Goal: Task Accomplishment & Management: Contribute content

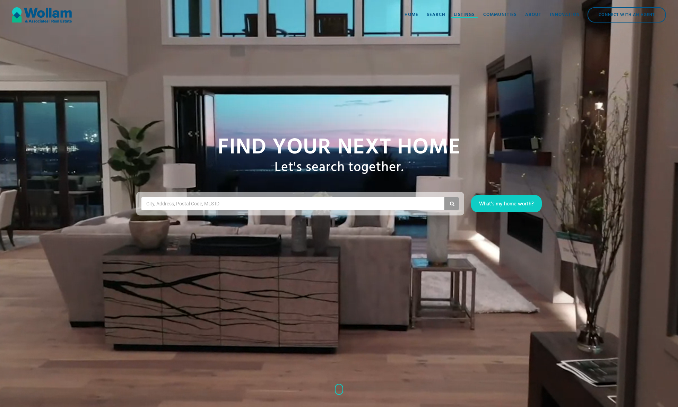
click at [462, 12] on div "Listings" at bounding box center [464, 14] width 21 height 7
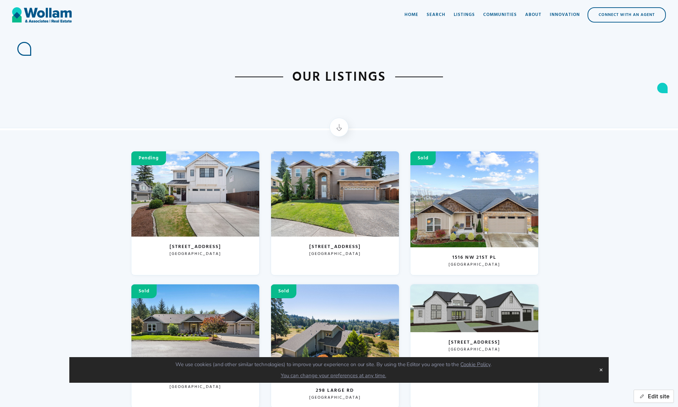
click at [659, 394] on button "Edit site" at bounding box center [654, 396] width 40 height 13
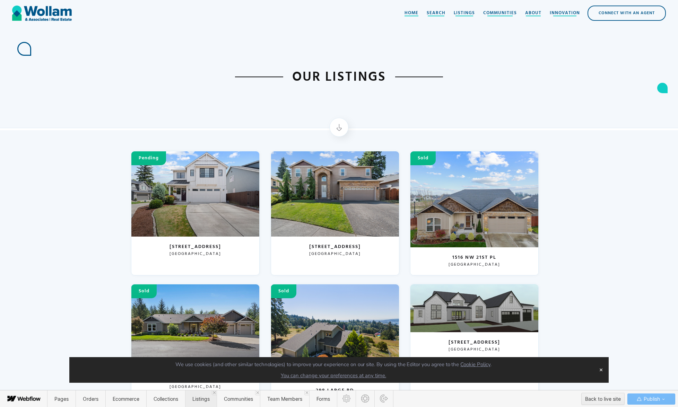
click at [199, 395] on span "Listings" at bounding box center [201, 399] width 32 height 17
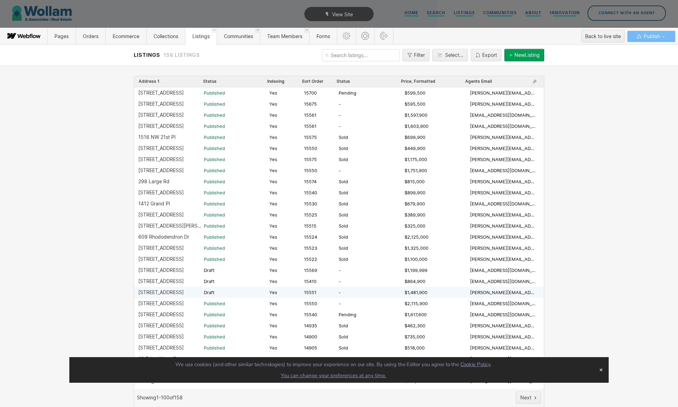
click at [165, 291] on div "[STREET_ADDRESS]" at bounding box center [160, 293] width 45 height 6
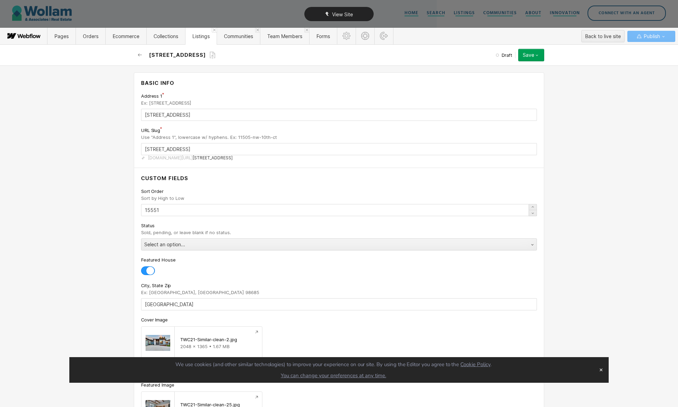
click at [54, 7] on div "View Site" at bounding box center [339, 14] width 678 height 28
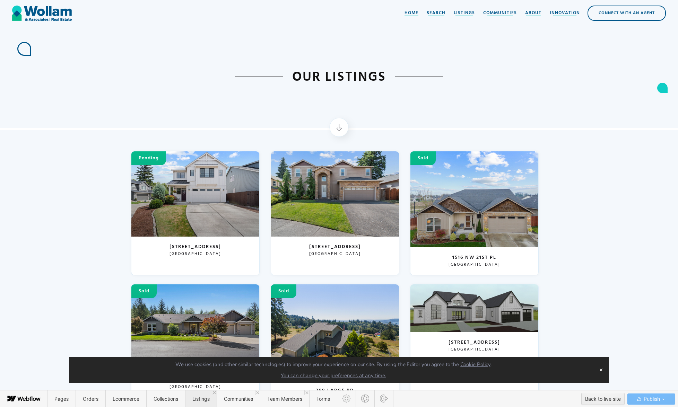
click at [196, 393] on span "Listings" at bounding box center [201, 399] width 32 height 17
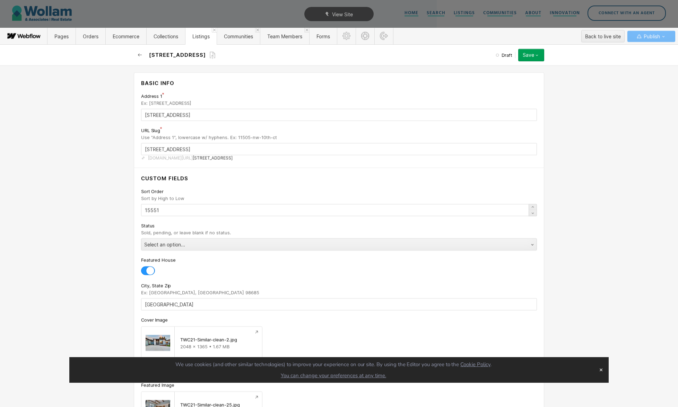
click at [140, 55] on icon "button" at bounding box center [140, 55] width 6 height 6
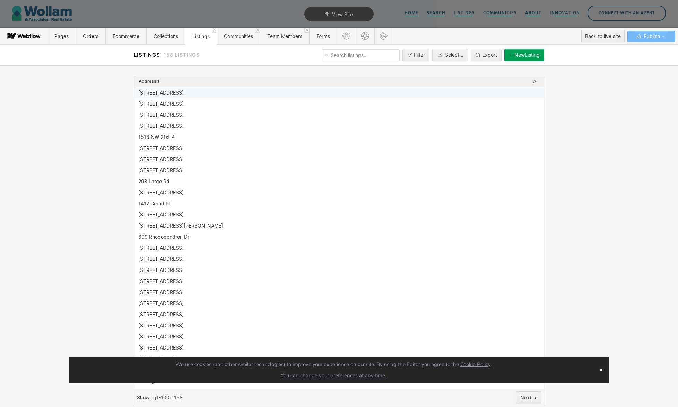
click at [216, 90] on div "[STREET_ADDRESS]" at bounding box center [336, 93] width 397 height 6
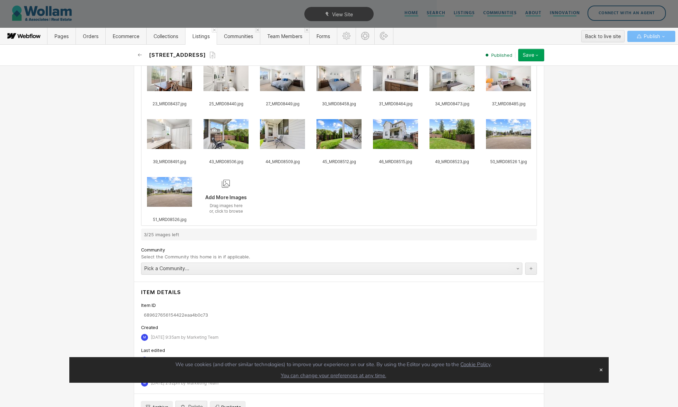
scroll to position [713, 0]
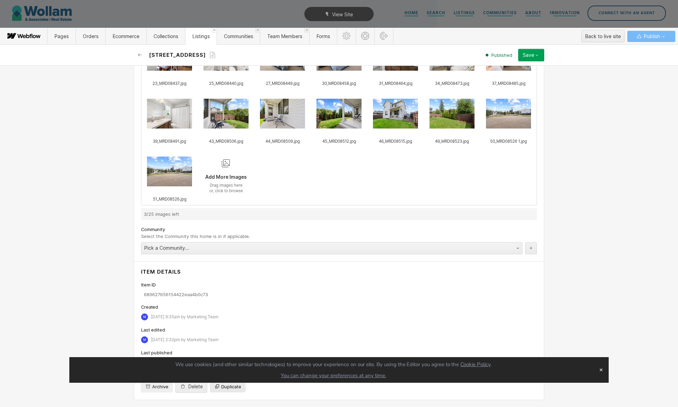
click at [225, 389] on span "Duplicate" at bounding box center [231, 387] width 20 height 6
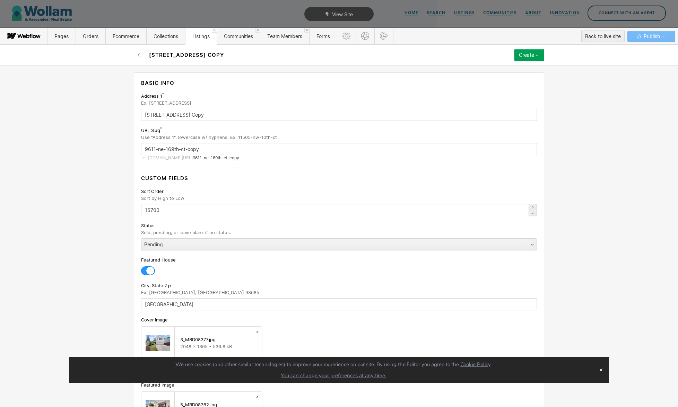
click at [604, 371] on button "✕" at bounding box center [601, 370] width 10 height 10
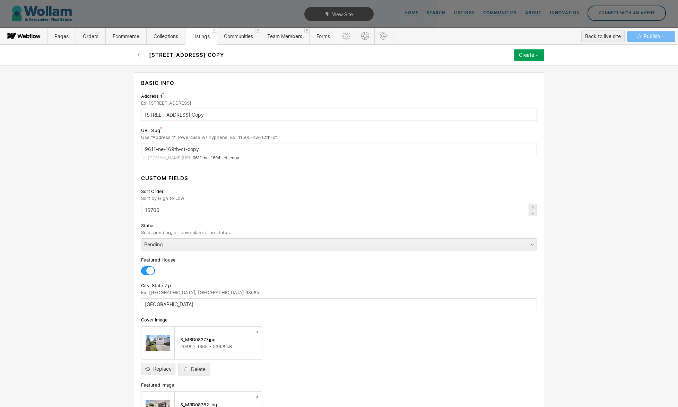
click at [196, 115] on input "9611 NE 169th Ct Copy" at bounding box center [339, 115] width 396 height 12
type input "1"
type input "1-5709"
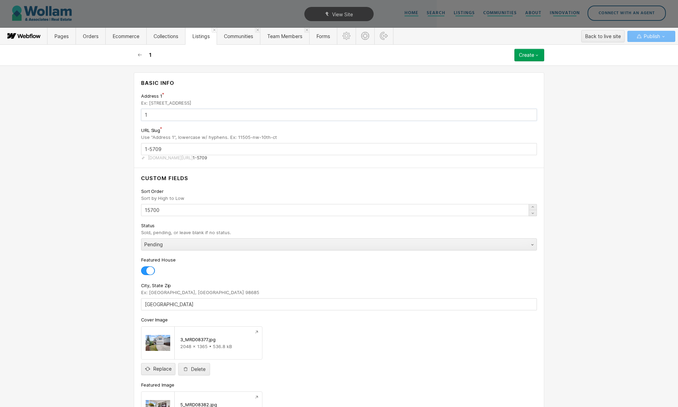
type input "16"
type input "162"
type input "1623"
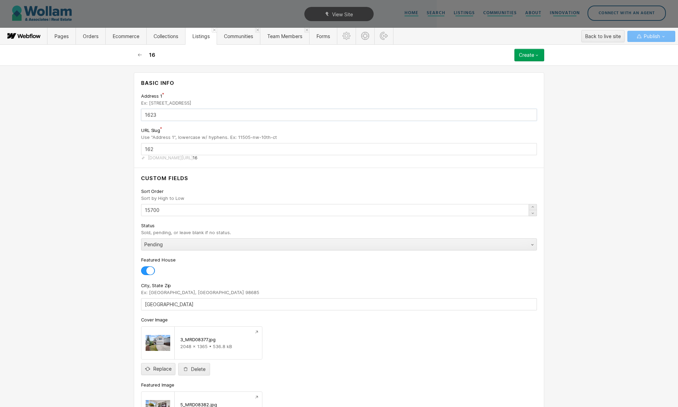
type input "1623"
type input "1623 D"
type input "1623-d"
type input "1623 Di"
type input "1623-di"
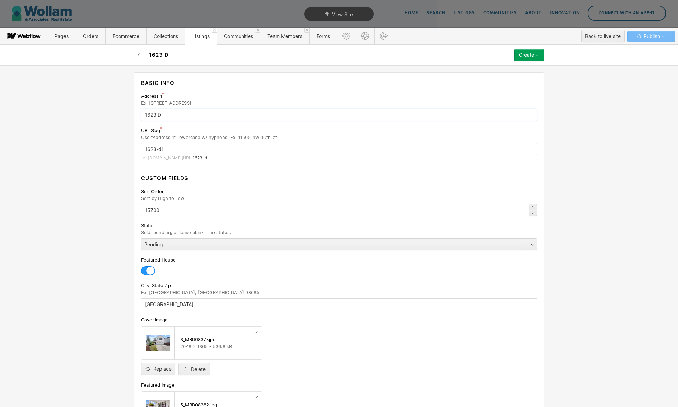
type input "1623 Div"
type input "1623-div"
type input "1623 Divi"
type input "1623-divi"
type input "1623 Divis"
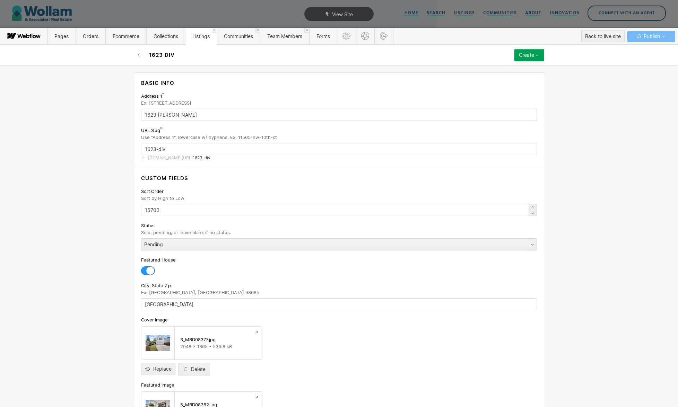
type input "1623-divis"
type input "1623 Divisi"
type input "1623-divisi"
type input "1623 Division"
type input "1623-division"
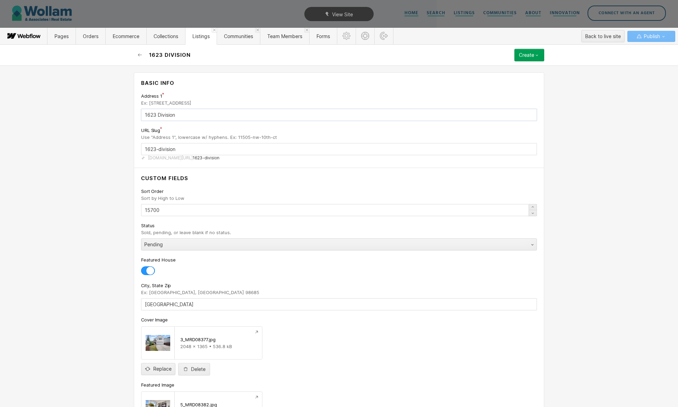
type input "1623 Division S"
type input "1623-division-s"
type input "1623 Division St"
type input "1623-division-st"
type input "1623 Division St"
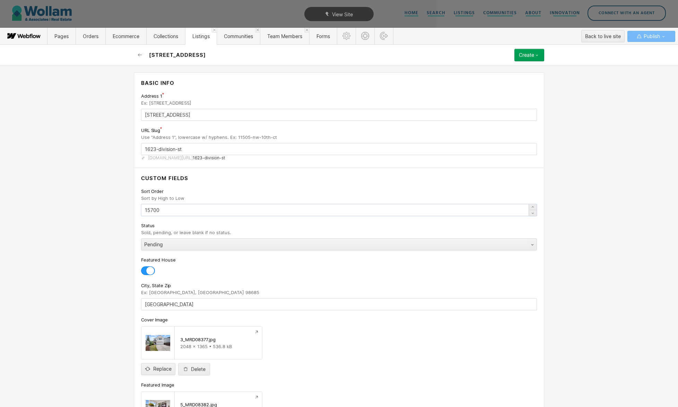
click at [166, 211] on input "15700" at bounding box center [339, 210] width 396 height 12
type input "15705"
click at [155, 306] on input "[GEOGRAPHIC_DATA]" at bounding box center [339, 305] width 396 height 12
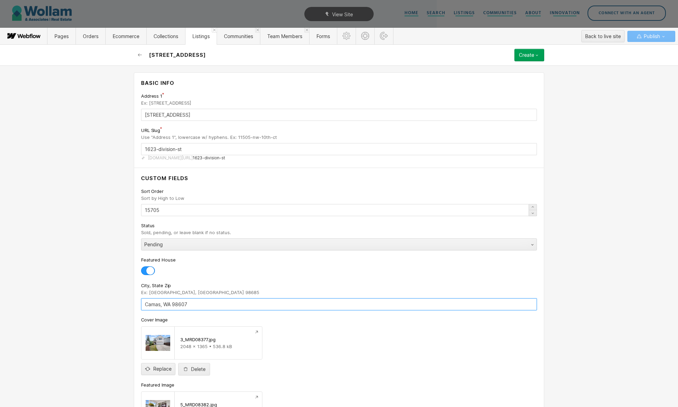
scroll to position [119, 0]
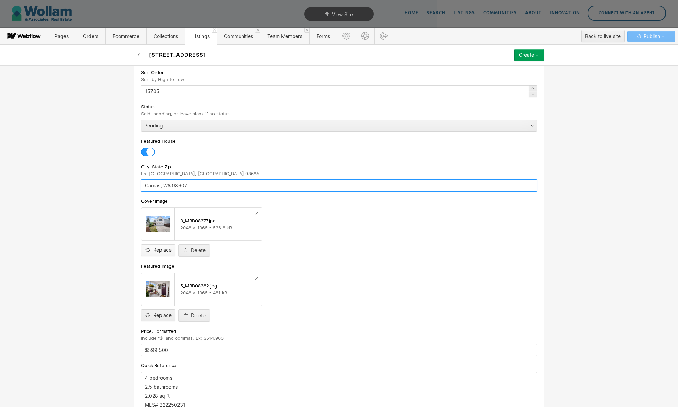
type input "Camas, WA 98607"
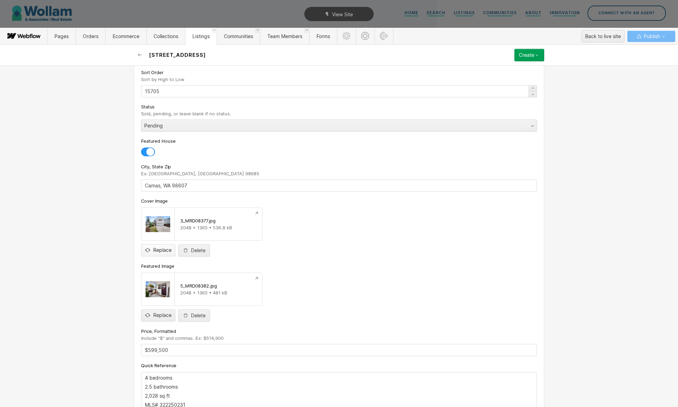
click at [148, 247] on input "file" at bounding box center [158, 244] width 34 height 23
type input "C:\fakepath\28-web-or-mls-SA-28.jpg"
click at [158, 317] on input "file" at bounding box center [158, 310] width 34 height 23
type input "C:\fakepath\169-web-or-mls-SA-169.jpg"
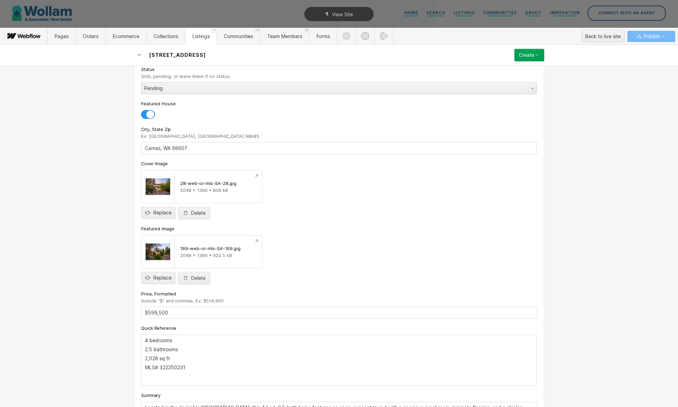
scroll to position [173, 0]
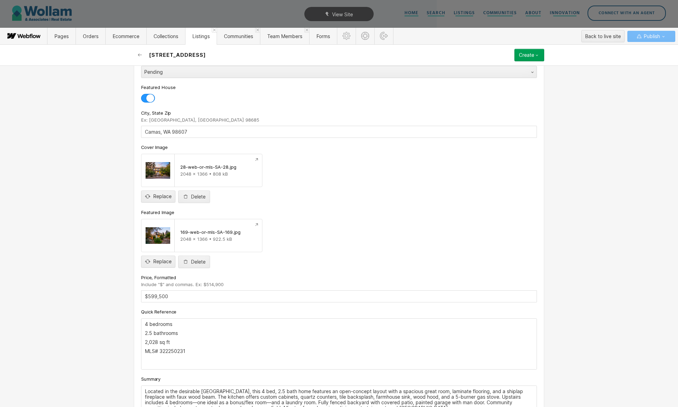
click at [147, 323] on p "4 bedrooms" at bounding box center [339, 325] width 388 height 6
click at [189, 323] on p "3 bedrooms" at bounding box center [339, 325] width 388 height 6
click at [147, 334] on p "2.5 bathrooms" at bounding box center [339, 334] width 388 height 6
drag, startPoint x: 158, startPoint y: 343, endPoint x: 144, endPoint y: 343, distance: 14.2
click at [144, 343] on div "3 bedrooms + guest quarters 3.5 bathrooms 2,028 sq ft MLS# 322250231 ‍" at bounding box center [338, 344] width 395 height 51
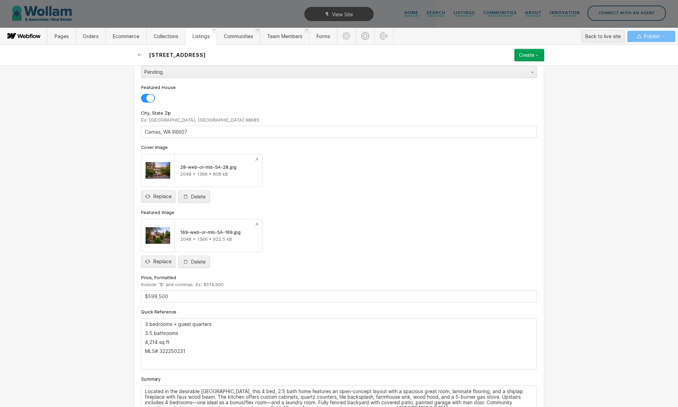
click at [175, 352] on p "MLS# 322250231" at bounding box center [339, 352] width 388 height 6
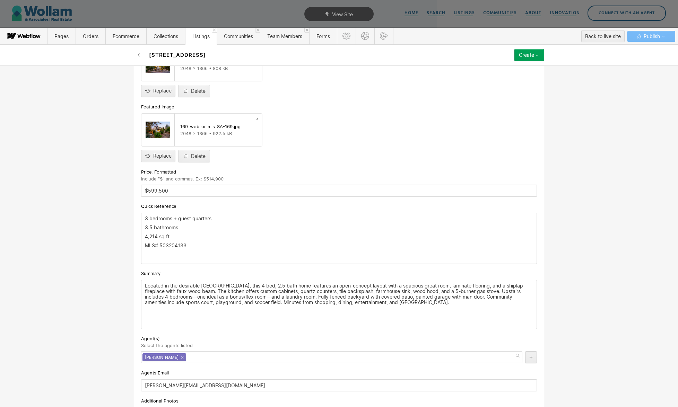
click at [422, 300] on p "Located in the desirable Hockinson School District, this 4 bed, 2.5 bath home f…" at bounding box center [339, 294] width 388 height 22
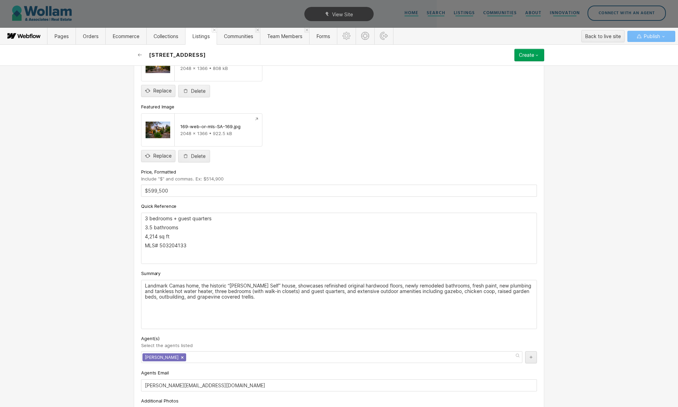
click at [181, 359] on link "×" at bounding box center [182, 357] width 3 height 3
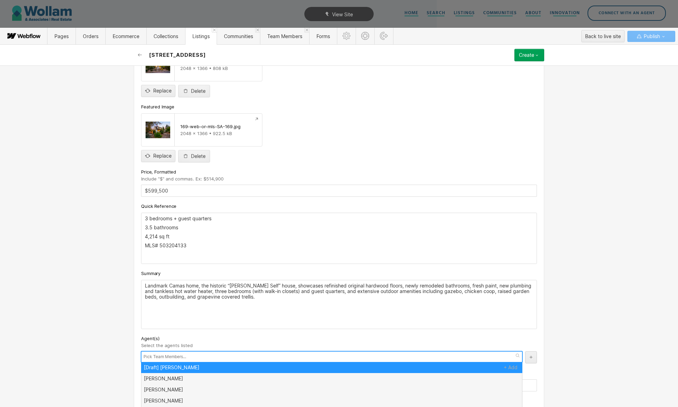
scroll to position [0, 0]
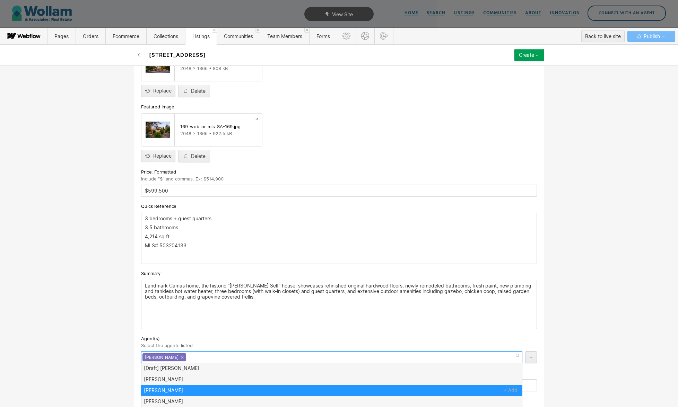
click at [108, 366] on div "Basic info Address 1 Ex: 11505 NW 10th Ct 1623 Division St URL Slug Use "Addres…" at bounding box center [339, 237] width 678 height 342
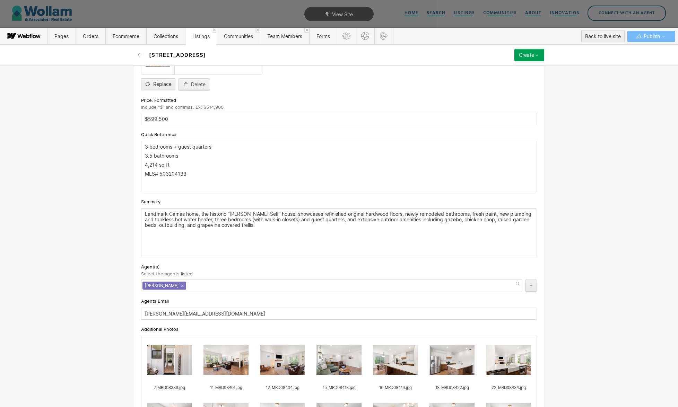
scroll to position [351, 0]
click at [149, 314] on input "vikki@wollamassociates.com" at bounding box center [339, 314] width 396 height 12
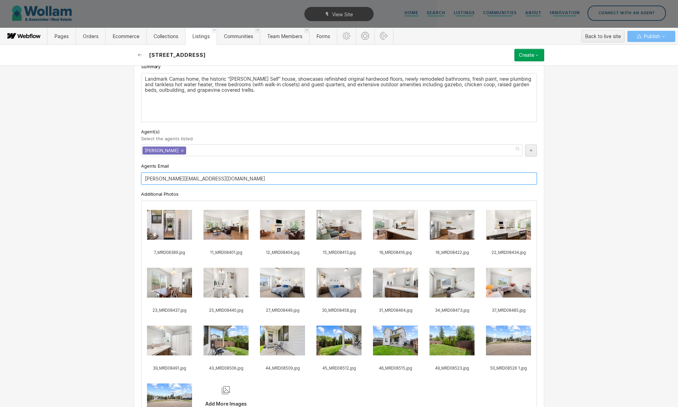
scroll to position [499, 0]
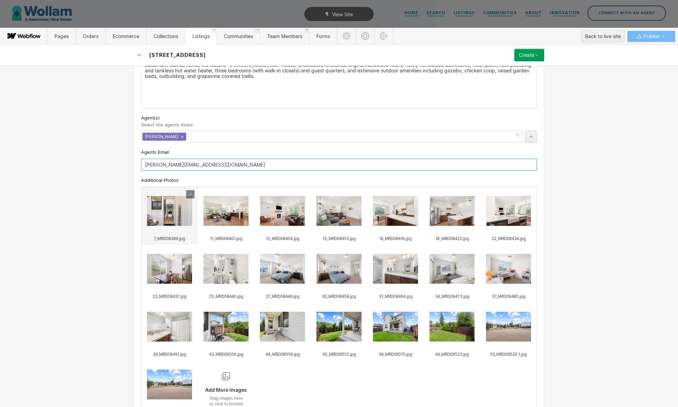
type input "gina@wollamassociates.com"
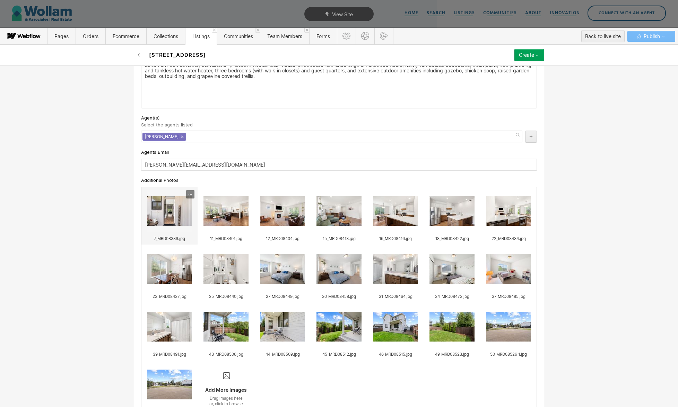
click at [191, 196] on icon at bounding box center [191, 195] width 6 height 6
click at [184, 218] on div "Delete" at bounding box center [177, 217] width 29 height 6
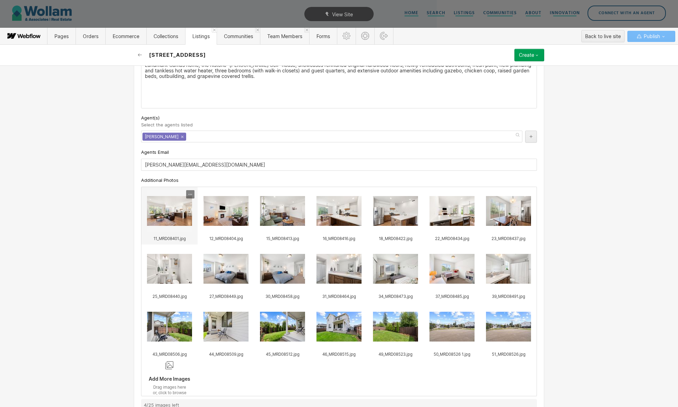
click at [190, 194] on icon at bounding box center [190, 194] width 1 height 1
click at [186, 215] on div "Delete" at bounding box center [177, 217] width 29 height 6
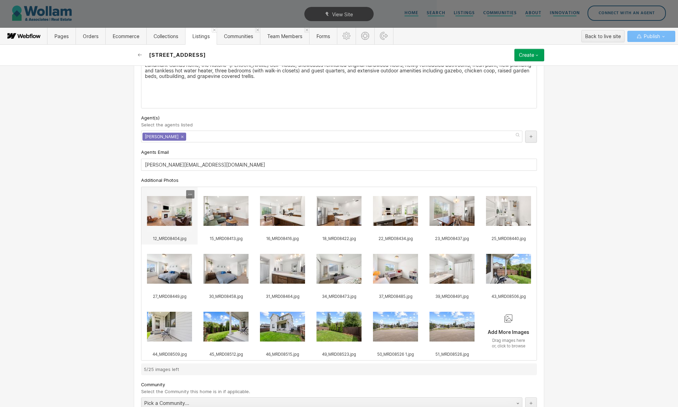
click at [188, 196] on icon at bounding box center [191, 195] width 6 height 6
click at [184, 215] on div "Delete" at bounding box center [177, 217] width 29 height 6
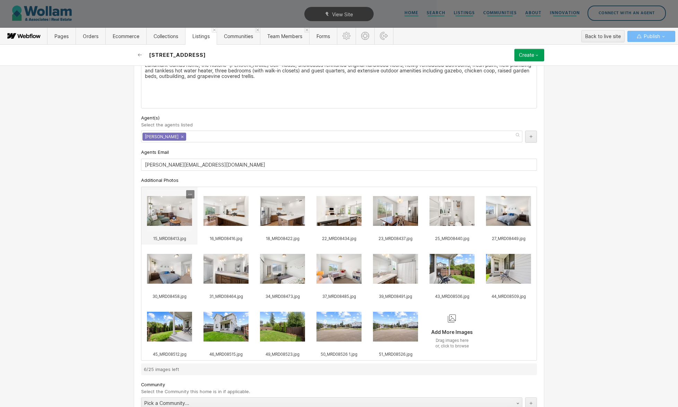
click at [192, 195] on icon at bounding box center [191, 194] width 1 height 1
click at [182, 220] on div "Delete" at bounding box center [177, 217] width 35 height 8
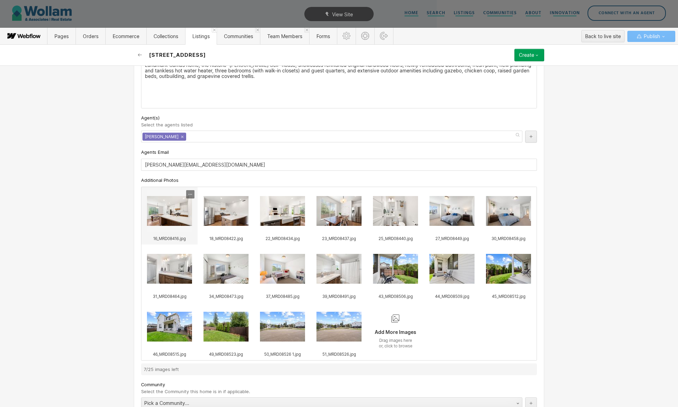
click at [191, 195] on icon at bounding box center [191, 195] width 6 height 6
click at [182, 218] on div "Delete" at bounding box center [177, 217] width 29 height 6
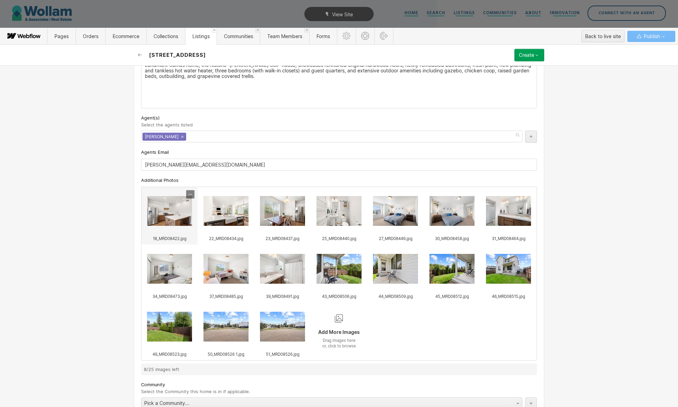
click at [189, 198] on div at bounding box center [190, 194] width 8 height 8
click at [183, 215] on div "Delete" at bounding box center [177, 217] width 29 height 6
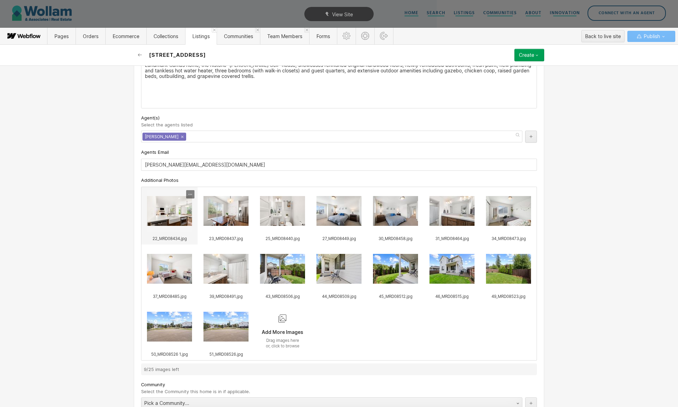
click at [190, 198] on div at bounding box center [190, 194] width 8 height 8
click at [183, 221] on div "Edit Alt Text Delete" at bounding box center [177, 212] width 35 height 21
click at [181, 215] on div "Delete" at bounding box center [177, 217] width 29 height 6
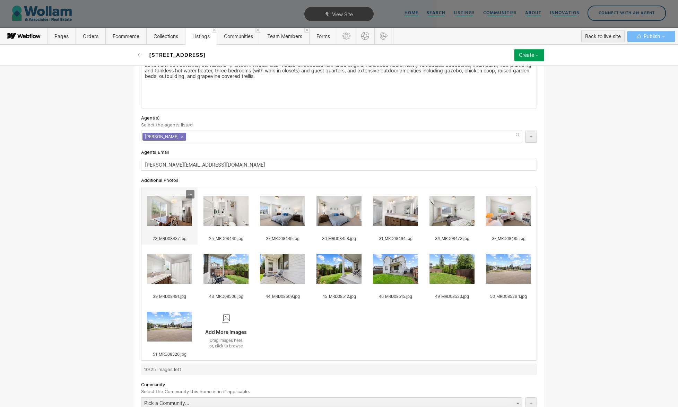
click at [190, 196] on icon at bounding box center [191, 195] width 6 height 6
click at [181, 218] on div "Delete" at bounding box center [177, 217] width 29 height 6
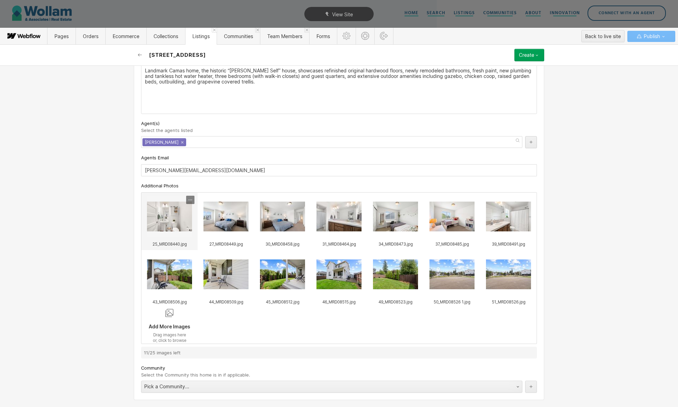
scroll to position [494, 0]
click at [189, 200] on icon at bounding box center [189, 200] width 1 height 1
click at [176, 225] on div "Delete" at bounding box center [177, 222] width 35 height 8
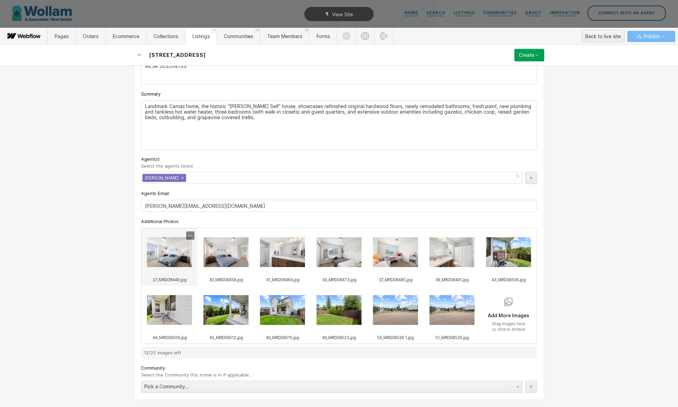
click at [189, 238] on icon at bounding box center [191, 236] width 6 height 6
click at [184, 255] on div "Delete" at bounding box center [177, 258] width 29 height 6
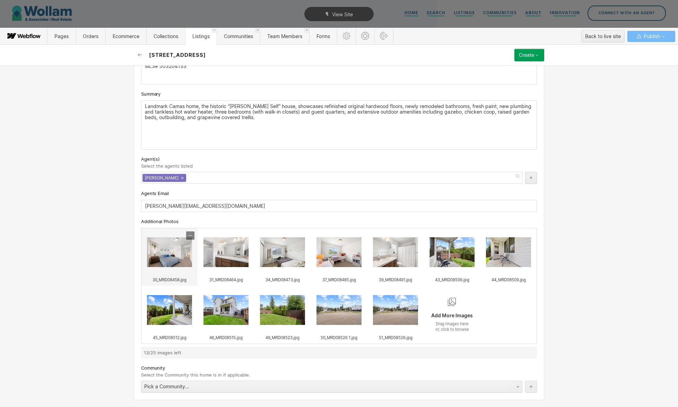
click at [191, 238] on icon at bounding box center [191, 236] width 6 height 6
click at [182, 258] on div "Delete" at bounding box center [177, 258] width 29 height 6
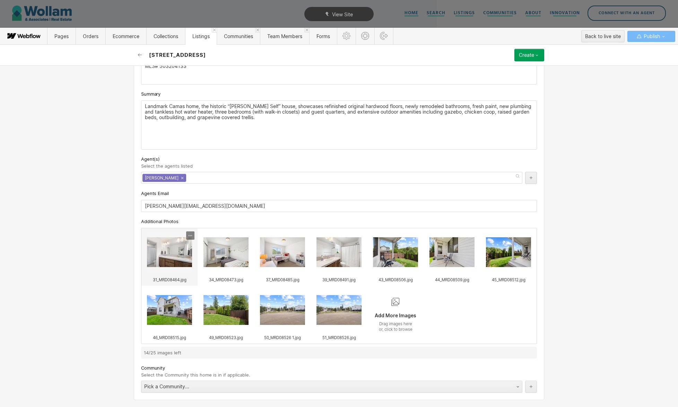
click at [190, 238] on icon at bounding box center [191, 236] width 6 height 6
click at [182, 262] on div "Edit Alt Text Delete" at bounding box center [177, 253] width 35 height 21
click at [180, 260] on div "Delete" at bounding box center [177, 258] width 29 height 6
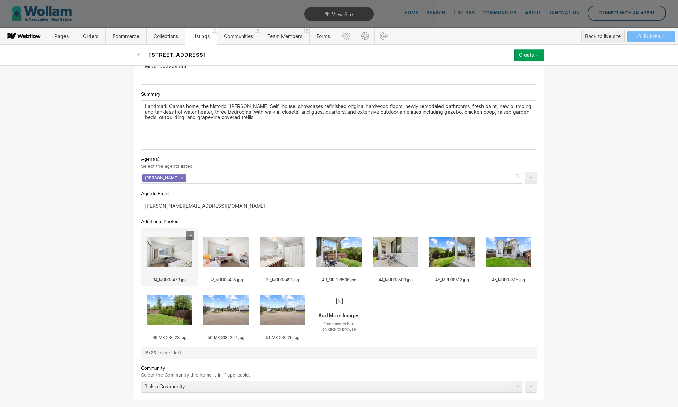
click at [191, 239] on div at bounding box center [190, 236] width 8 height 8
click at [183, 254] on div "Delete" at bounding box center [177, 258] width 35 height 8
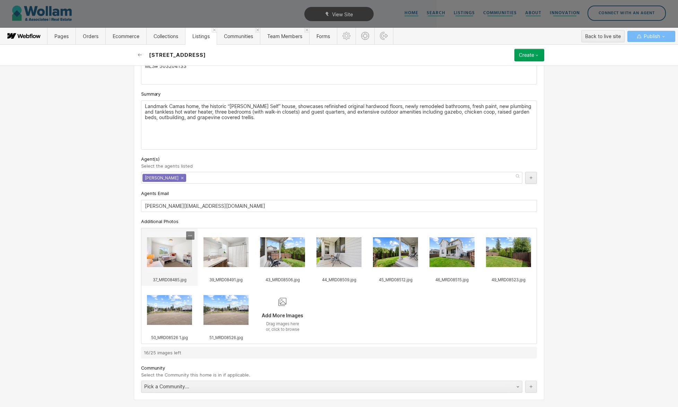
click at [190, 236] on icon at bounding box center [191, 236] width 6 height 6
click at [184, 259] on div "Delete" at bounding box center [177, 258] width 29 height 6
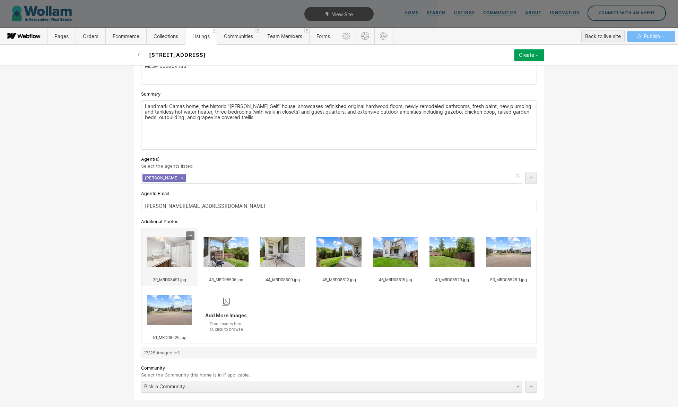
click at [193, 236] on icon at bounding box center [191, 236] width 6 height 6
click at [186, 257] on div "Delete" at bounding box center [177, 258] width 29 height 6
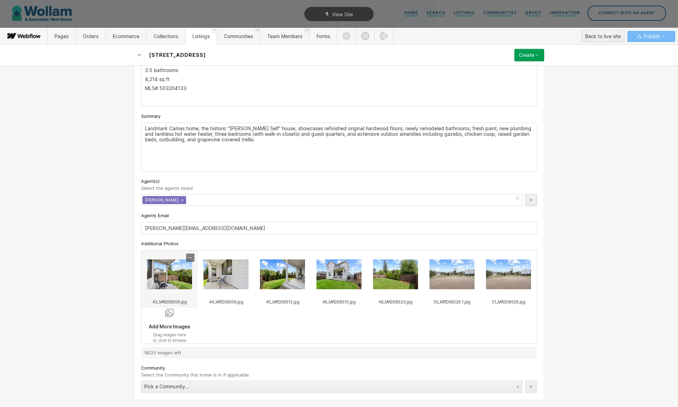
scroll to position [436, 0]
click at [190, 260] on icon at bounding box center [191, 258] width 6 height 6
click at [185, 280] on div "Delete" at bounding box center [177, 280] width 29 height 6
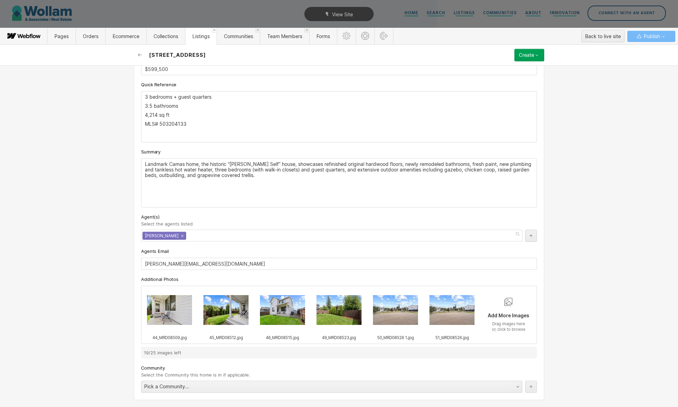
scroll to position [400, 0]
click at [192, 292] on icon at bounding box center [191, 294] width 6 height 6
click at [185, 313] on div "Delete" at bounding box center [177, 316] width 29 height 6
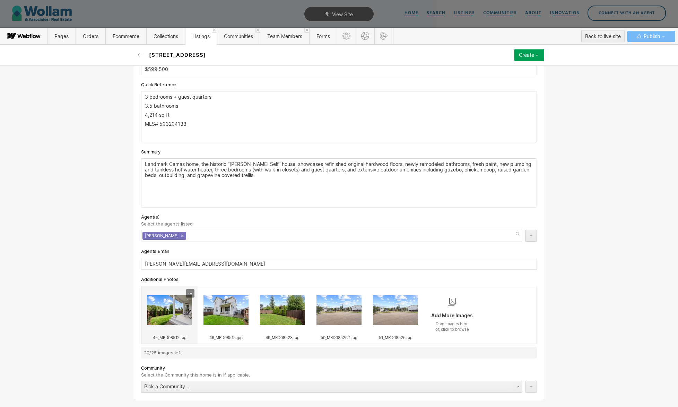
click at [192, 297] on div at bounding box center [190, 294] width 8 height 8
click at [184, 319] on div "Delete" at bounding box center [177, 316] width 35 height 8
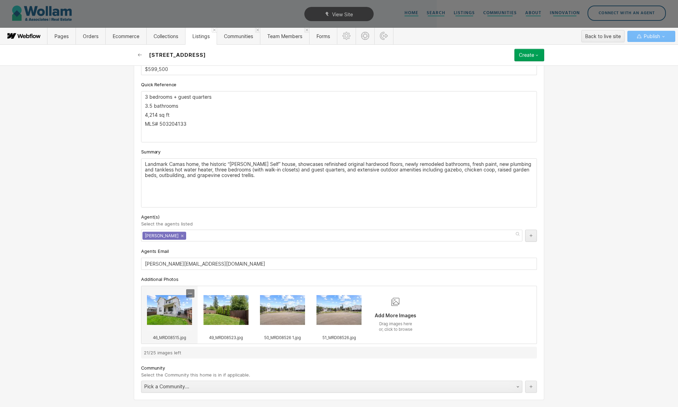
click at [193, 294] on icon at bounding box center [191, 294] width 6 height 6
click at [183, 314] on div "Delete" at bounding box center [177, 316] width 29 height 6
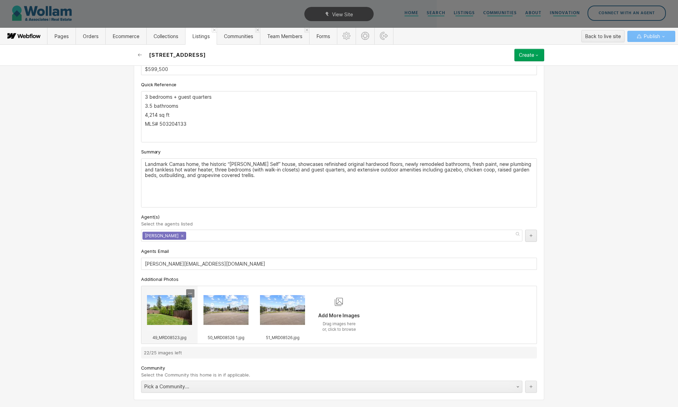
click at [190, 294] on icon at bounding box center [191, 294] width 6 height 6
click at [182, 315] on div "Delete" at bounding box center [177, 316] width 29 height 6
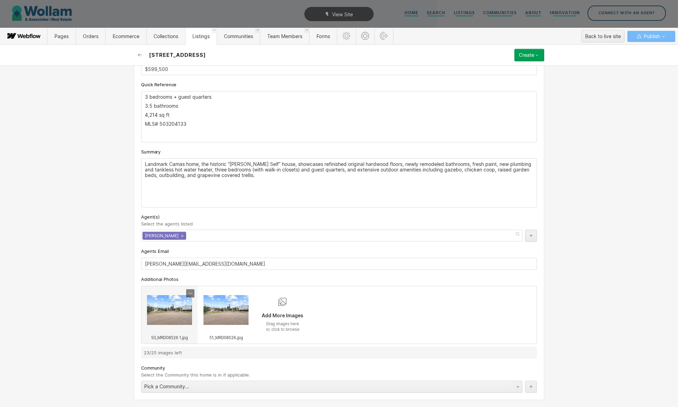
click at [191, 295] on icon at bounding box center [191, 294] width 6 height 6
click at [183, 313] on div "Delete" at bounding box center [177, 316] width 29 height 6
click at [190, 295] on icon at bounding box center [191, 294] width 6 height 6
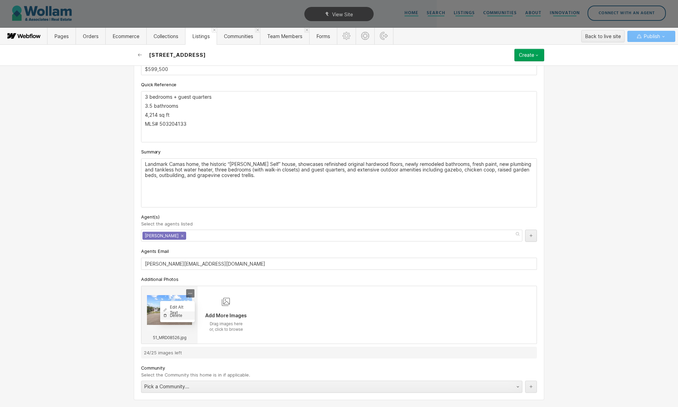
click at [183, 315] on div "Delete" at bounding box center [177, 316] width 29 height 6
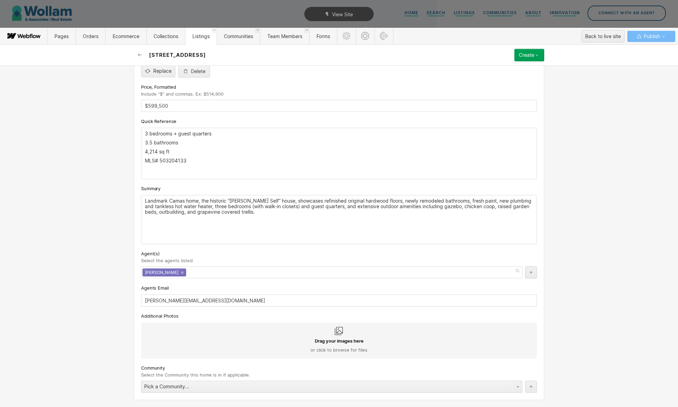
scroll to position [363, 0]
click at [181, 337] on div "Drag your images here or click to browse for files" at bounding box center [339, 341] width 396 height 36
click at [0, 0] on input "Drag your images here or click to browse for files" at bounding box center [0, 0] width 0 height 0
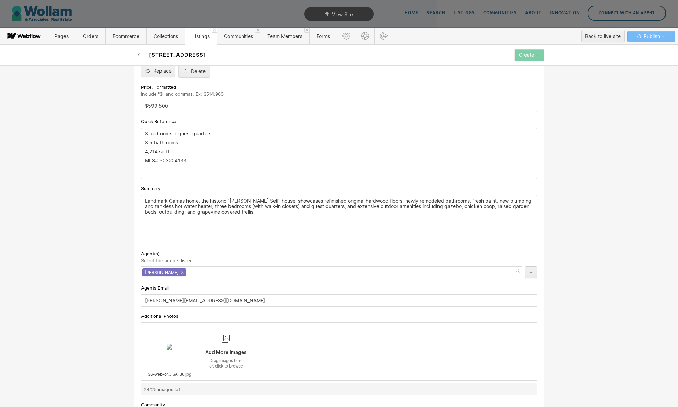
scroll to position [400, 0]
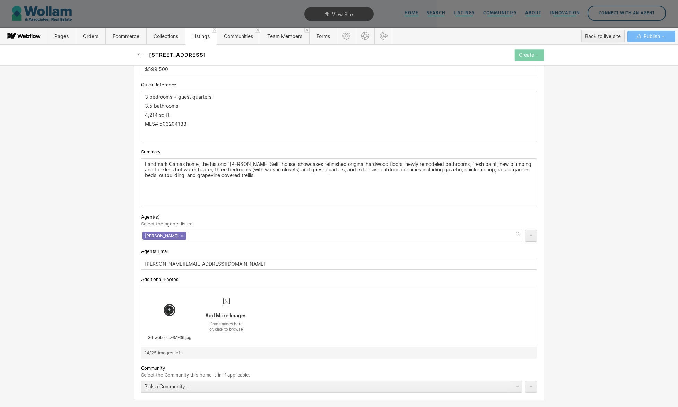
click at [234, 315] on div "Add More Images" at bounding box center [225, 314] width 55 height 10
click at [0, 0] on input "Add More Images Drag images here or, click to browse" at bounding box center [0, 0] width 0 height 0
click at [289, 320] on div "Add More Images Drag images here or, click to browse" at bounding box center [282, 315] width 56 height 58
click at [0, 0] on input "Add More Images Drag images here or, click to browse" at bounding box center [0, 0] width 0 height 0
click at [340, 316] on div "Add More Images" at bounding box center [338, 314] width 55 height 10
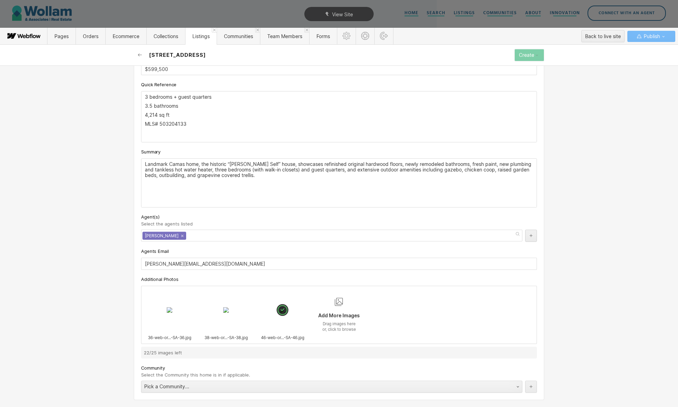
click at [0, 0] on input "Add More Images Drag images here or, click to browse" at bounding box center [0, 0] width 0 height 0
click at [405, 326] on div "Drag images here or, click to browse" at bounding box center [395, 326] width 55 height 11
click at [0, 0] on input "Add More Images Drag images here or, click to browse" at bounding box center [0, 0] width 0 height 0
click at [455, 320] on div "Add More Images Drag images here or, click to browse" at bounding box center [452, 315] width 56 height 58
click at [0, 0] on input "Add More Images Drag images here or, click to browse" at bounding box center [0, 0] width 0 height 0
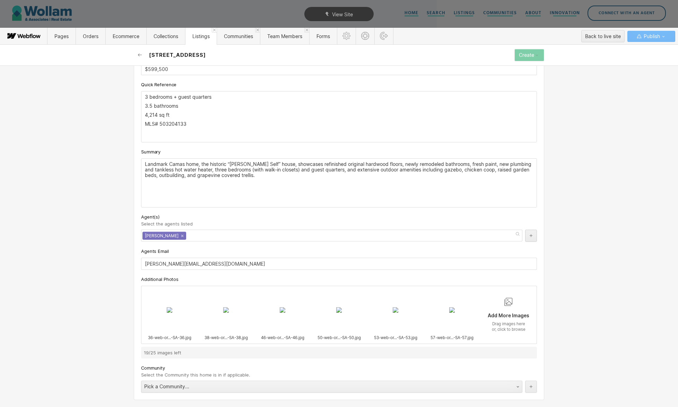
click at [504, 317] on div "Add More Images" at bounding box center [508, 314] width 55 height 10
click at [0, 0] on input "Add More Images Drag images here or, click to browse" at bounding box center [0, 0] width 0 height 0
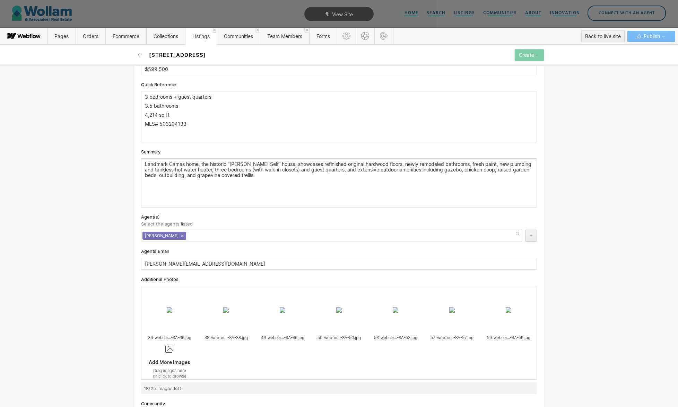
scroll to position [436, 0]
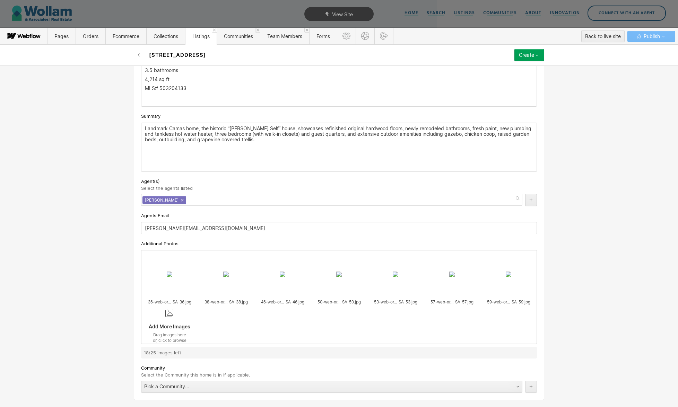
click at [164, 323] on div "Add More Images" at bounding box center [169, 325] width 55 height 10
click at [0, 0] on input "Add More Images Drag images here or, click to browse" at bounding box center [0, 0] width 0 height 0
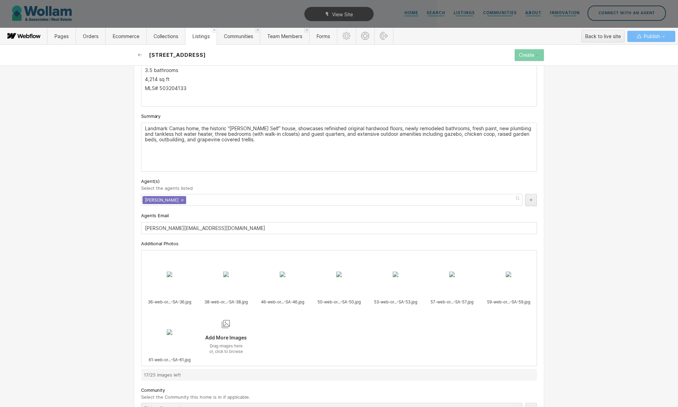
scroll to position [458, 0]
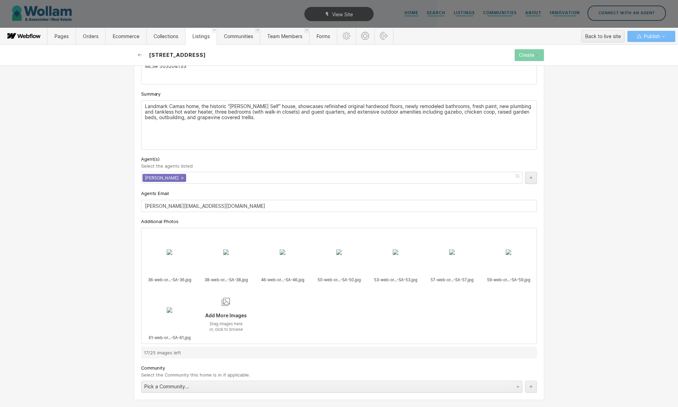
click at [236, 314] on div "Add More Images" at bounding box center [225, 314] width 55 height 10
click at [0, 0] on input "Add More Images Drag images here or, click to browse" at bounding box center [0, 0] width 0 height 0
click at [287, 315] on div "Add More Images" at bounding box center [282, 314] width 55 height 10
click at [0, 0] on input "Add More Images Drag images here or, click to browse" at bounding box center [0, 0] width 0 height 0
click at [351, 301] on div "Add More Images Drag images here or, click to browse" at bounding box center [339, 315] width 56 height 58
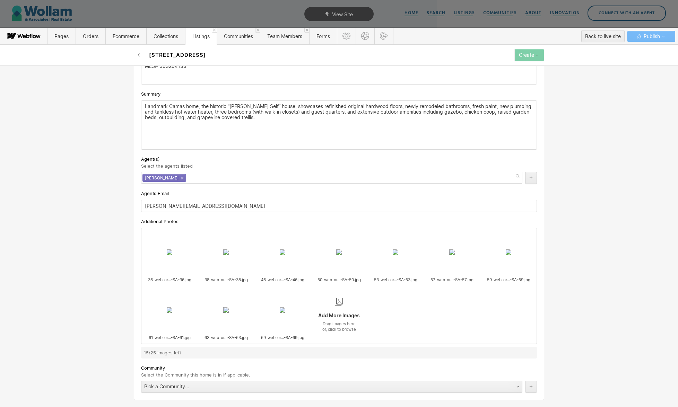
click at [0, 0] on input "Add More Images Drag images here or, click to browse" at bounding box center [0, 0] width 0 height 0
click at [399, 313] on div "Add More Images" at bounding box center [395, 314] width 55 height 10
click at [0, 0] on input "Add More Images Drag images here or, click to browse" at bounding box center [0, 0] width 0 height 0
click at [448, 311] on div "Add More Images" at bounding box center [451, 314] width 55 height 10
click at [0, 0] on input "Add More Images Drag images here or, click to browse" at bounding box center [0, 0] width 0 height 0
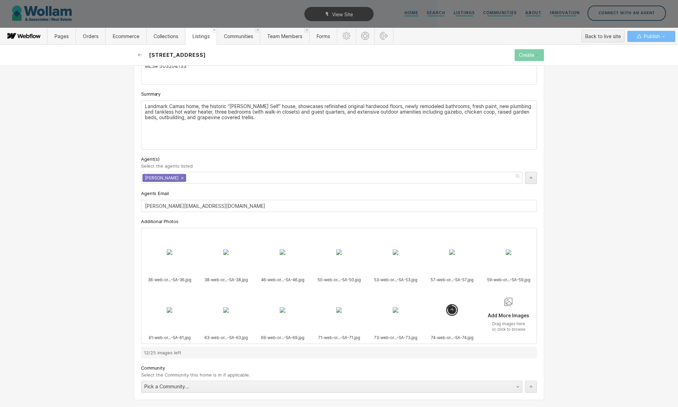
click at [518, 303] on div "Add More Images Drag images here or, click to browse" at bounding box center [509, 315] width 56 height 58
click at [0, 0] on input "Add More Images Drag images here or, click to browse" at bounding box center [0, 0] width 0 height 0
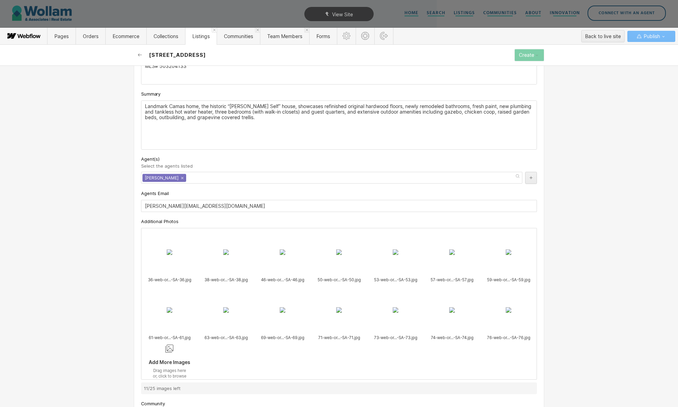
scroll to position [494, 0]
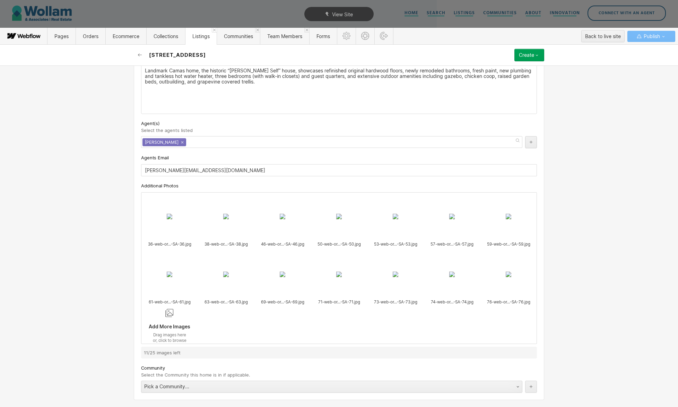
click at [154, 328] on div "Add More Images" at bounding box center [169, 325] width 55 height 10
click at [0, 0] on input "Add More Images Drag images here or, click to browse" at bounding box center [0, 0] width 0 height 0
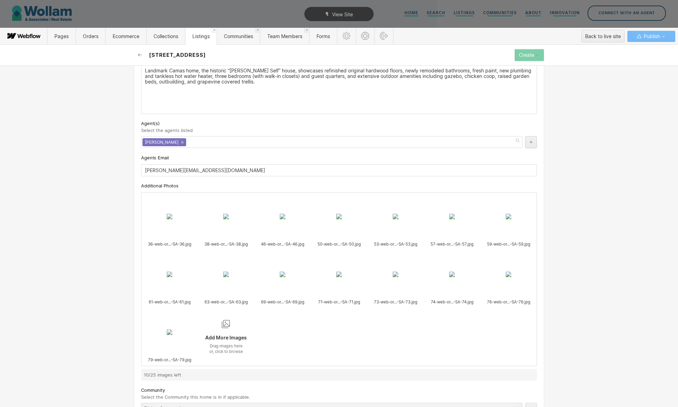
scroll to position [499, 0]
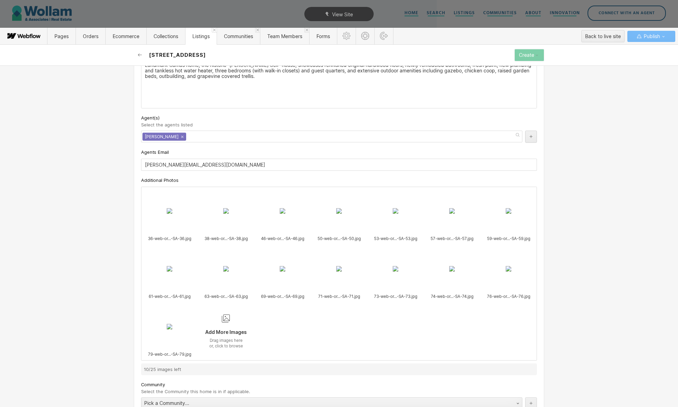
click at [228, 326] on div "Add More Images" at bounding box center [225, 331] width 55 height 10
click at [0, 0] on input "Add More Images Drag images here or, click to browse" at bounding box center [0, 0] width 0 height 0
click at [282, 342] on div "Drag images here or, click to browse" at bounding box center [282, 343] width 55 height 11
click at [0, 0] on input "Add More Images Drag images here or, click to browse" at bounding box center [0, 0] width 0 height 0
click at [346, 334] on div "Add More Images" at bounding box center [338, 331] width 55 height 10
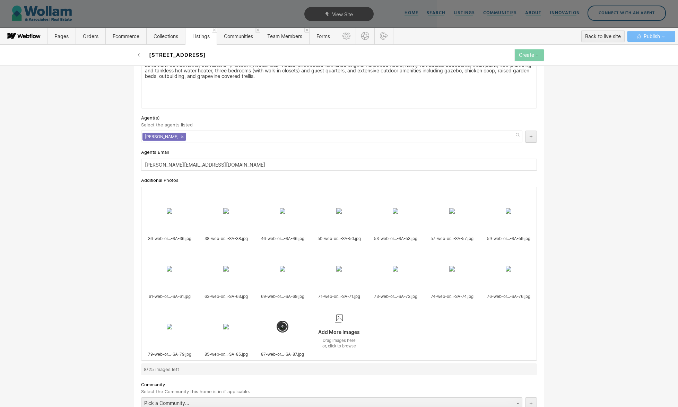
click at [0, 0] on input "Add More Images Drag images here or, click to browse" at bounding box center [0, 0] width 0 height 0
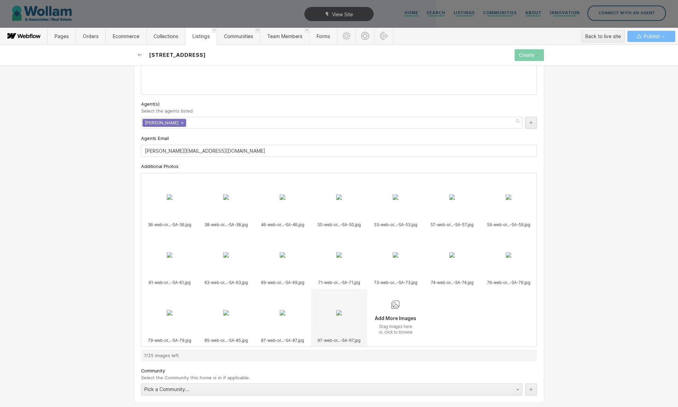
scroll to position [515, 0]
click at [391, 316] on div "Add More Images" at bounding box center [395, 315] width 55 height 10
click at [0, 0] on input "Add More Images Drag images here or, click to browse" at bounding box center [0, 0] width 0 height 0
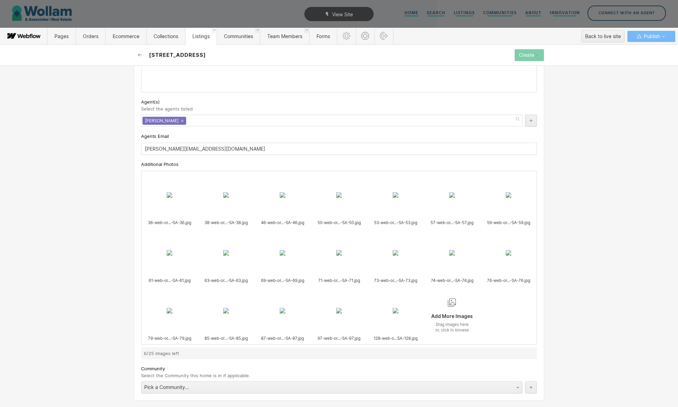
click at [456, 317] on div "Add More Images" at bounding box center [451, 315] width 55 height 10
click at [0, 0] on input "Add More Images Drag images here or, click to browse" at bounding box center [0, 0] width 0 height 0
click at [511, 314] on div "Add More Images" at bounding box center [508, 315] width 55 height 10
click at [0, 0] on input "Add More Images Drag images here or, click to browse" at bounding box center [0, 0] width 0 height 0
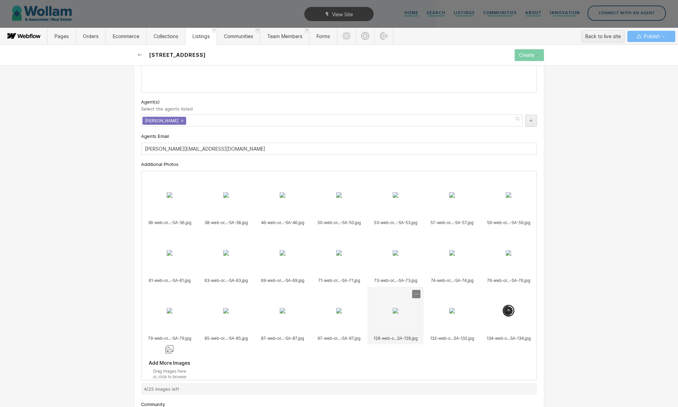
scroll to position [552, 0]
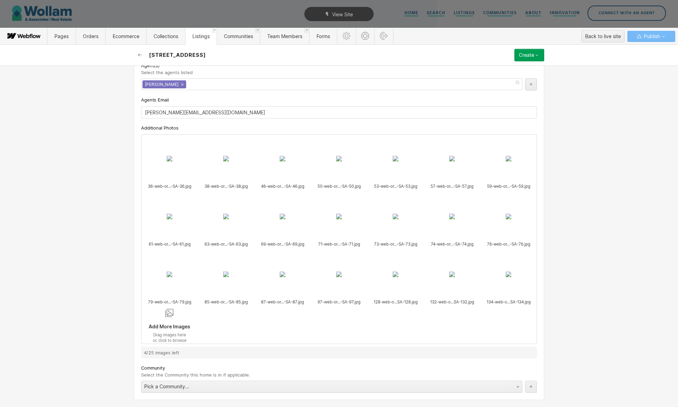
click at [172, 320] on div "Add More Images" at bounding box center [169, 325] width 55 height 10
click at [0, 0] on input "Add More Images Drag images here or, click to browse" at bounding box center [0, 0] width 0 height 0
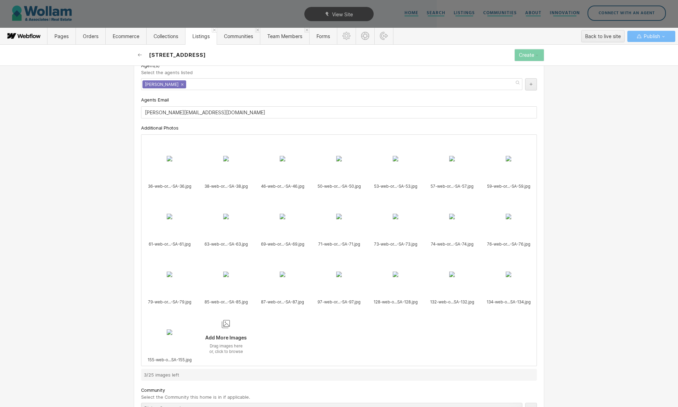
click at [223, 340] on div "Add More Images" at bounding box center [225, 336] width 55 height 10
click at [0, 0] on input "Add More Images Drag images here or, click to browse" at bounding box center [0, 0] width 0 height 0
click at [283, 336] on div "Add More Images" at bounding box center [282, 336] width 55 height 10
click at [0, 0] on input "Add More Images Drag images here or, click to browse" at bounding box center [0, 0] width 0 height 0
click at [605, 296] on div "Basic info Address 1 Ex: 11505 NW 10th Ct 1623 Division St URL Slug Use "Addres…" at bounding box center [339, 237] width 678 height 342
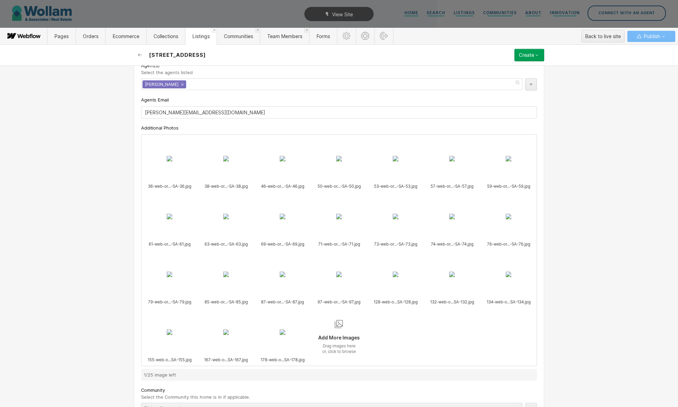
click at [336, 335] on div "Add More Images" at bounding box center [338, 336] width 55 height 10
click at [0, 0] on input "Add More Images Drag images here or, click to browse" at bounding box center [0, 0] width 0 height 0
click at [605, 344] on div "Basic info Address 1 Ex: 11505 NW 10th Ct 1623 Division St URL Slug Use "Addres…" at bounding box center [339, 237] width 678 height 342
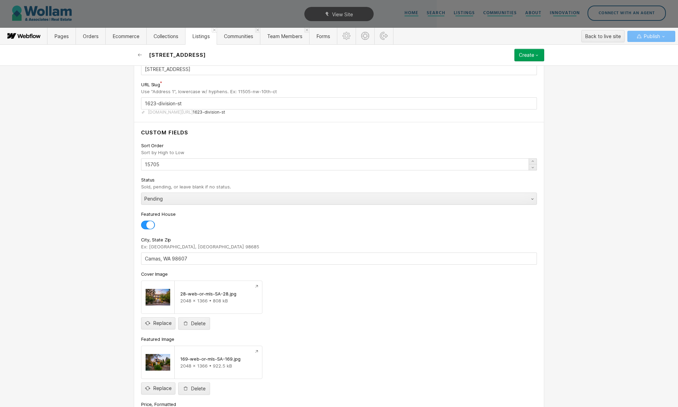
scroll to position [0, 0]
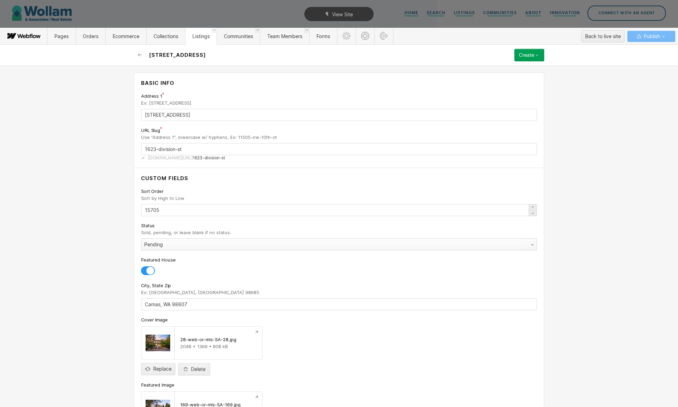
click at [162, 243] on div "Pending" at bounding box center [331, 244] width 381 height 11
click at [540, 57] on icon "button" at bounding box center [537, 55] width 6 height 6
click at [524, 71] on div "Save draft" at bounding box center [509, 68] width 69 height 9
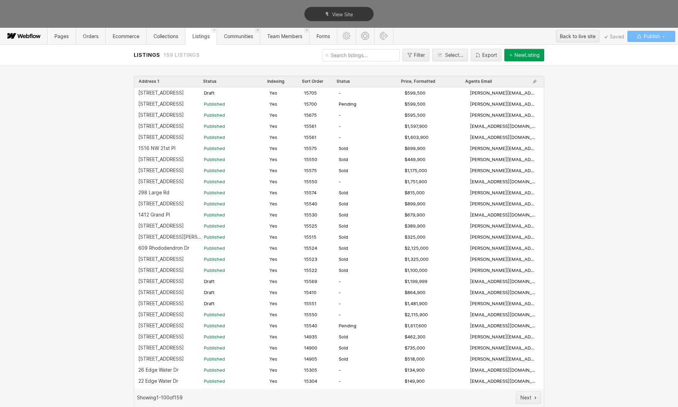
click at [611, 150] on div "Address 1 Status Indexing Sort Order Status Price, Formatted Agents Email 1623 …" at bounding box center [339, 237] width 678 height 342
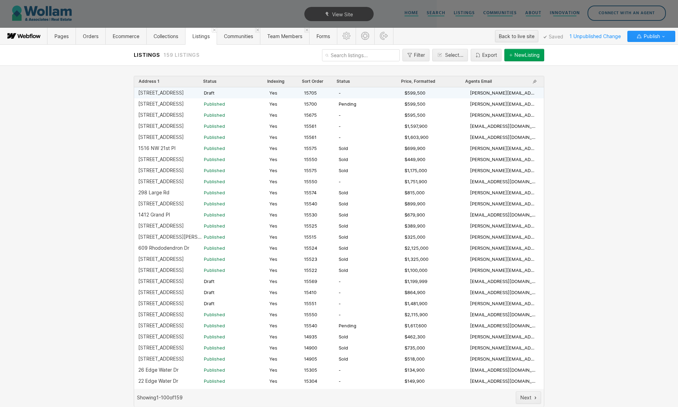
click at [388, 95] on div "-" at bounding box center [372, 93] width 66 height 6
